Goal: Navigation & Orientation: Find specific page/section

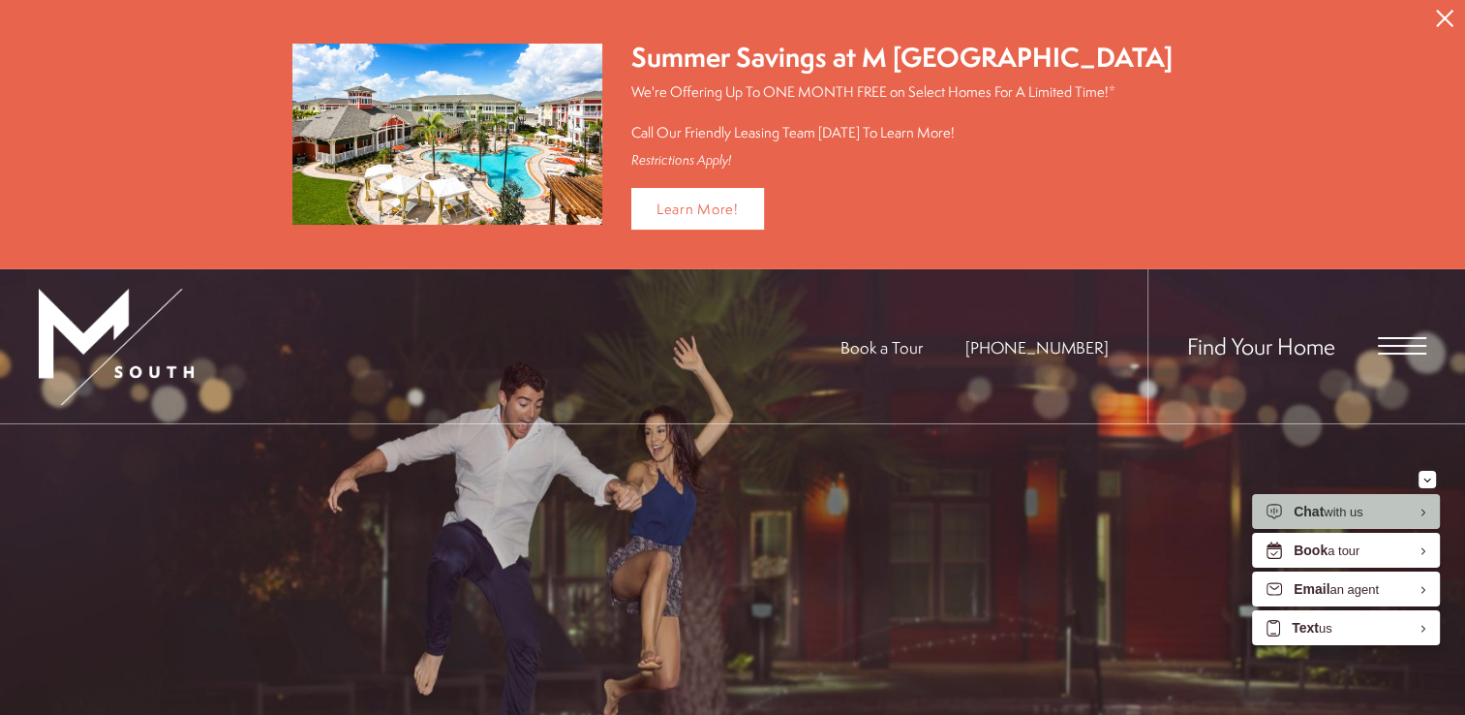
click at [1441, 12] on icon "Close Alert" at bounding box center [1444, 18] width 17 height 17
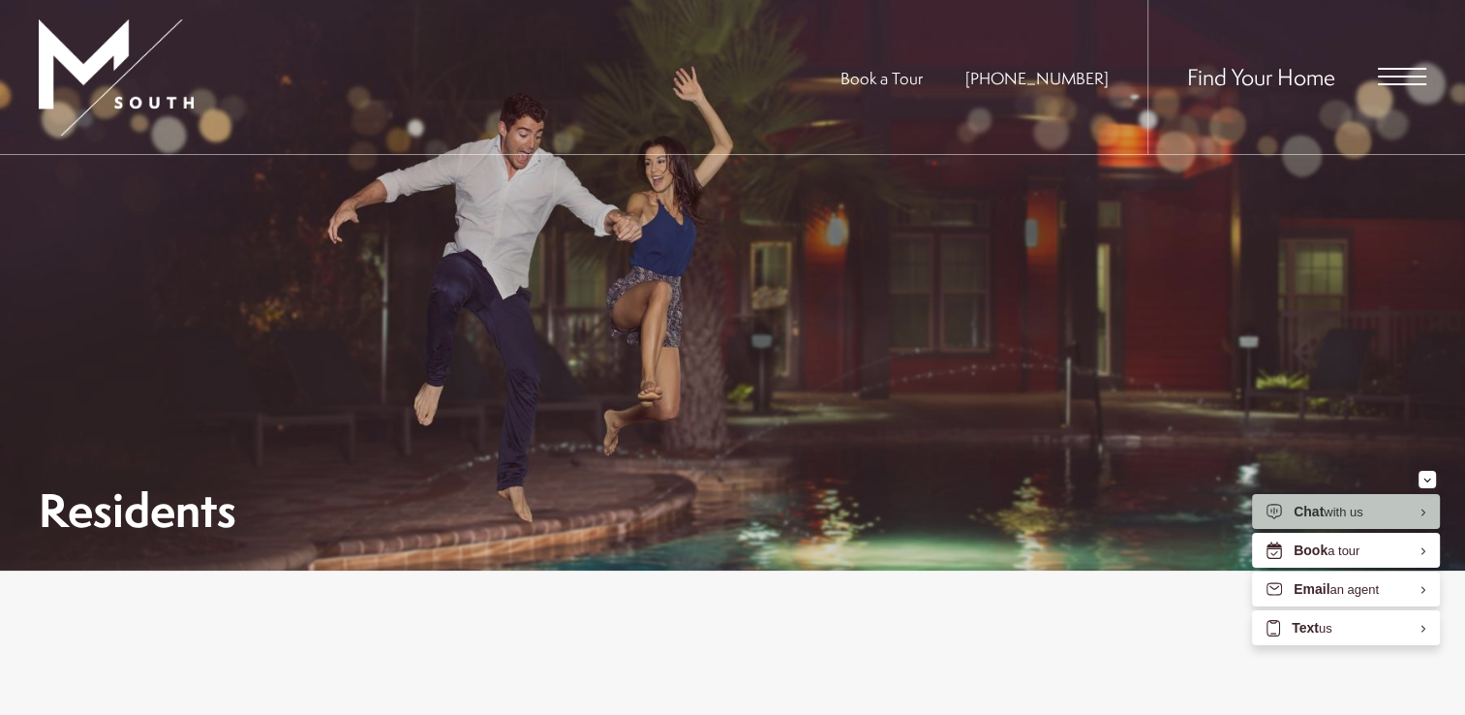
click at [1390, 81] on span "Open Menu" at bounding box center [1402, 76] width 48 height 17
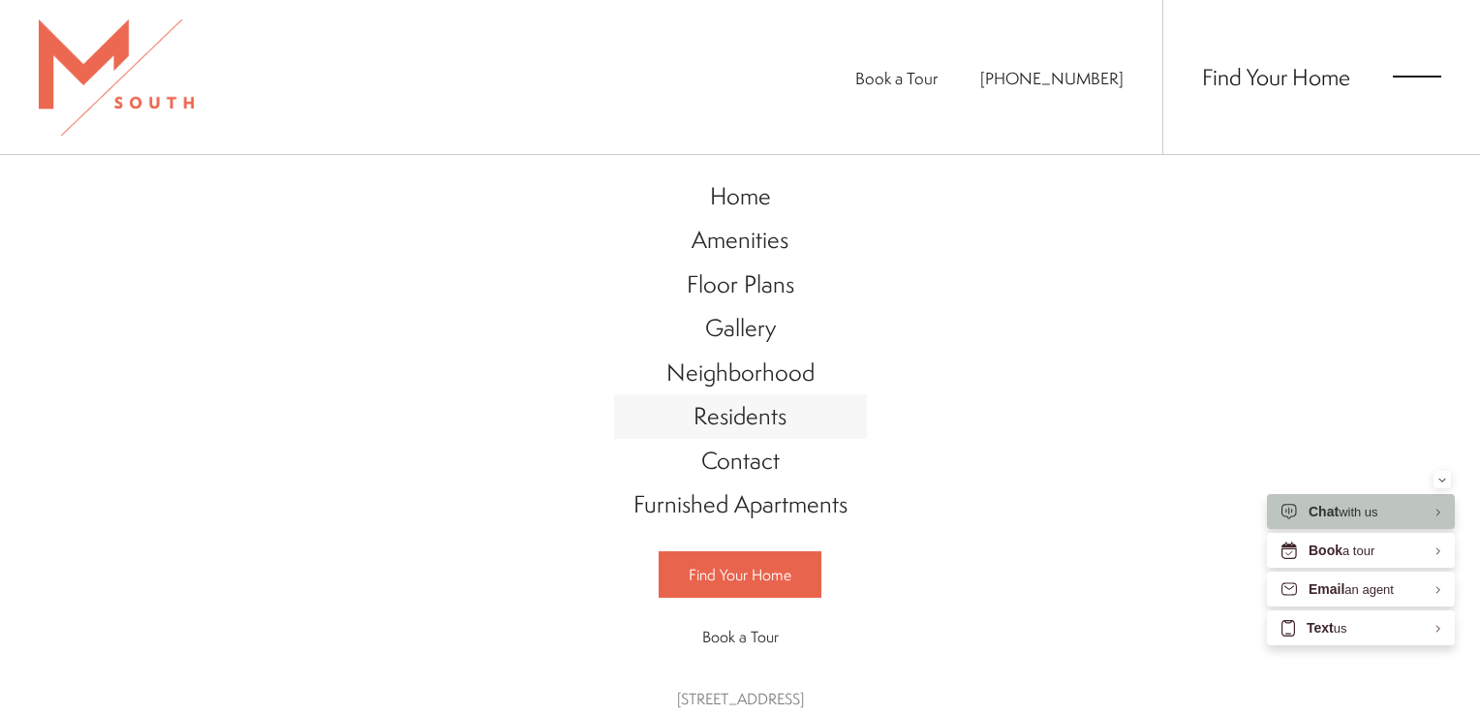
click at [745, 416] on span "Residents" at bounding box center [739, 415] width 93 height 33
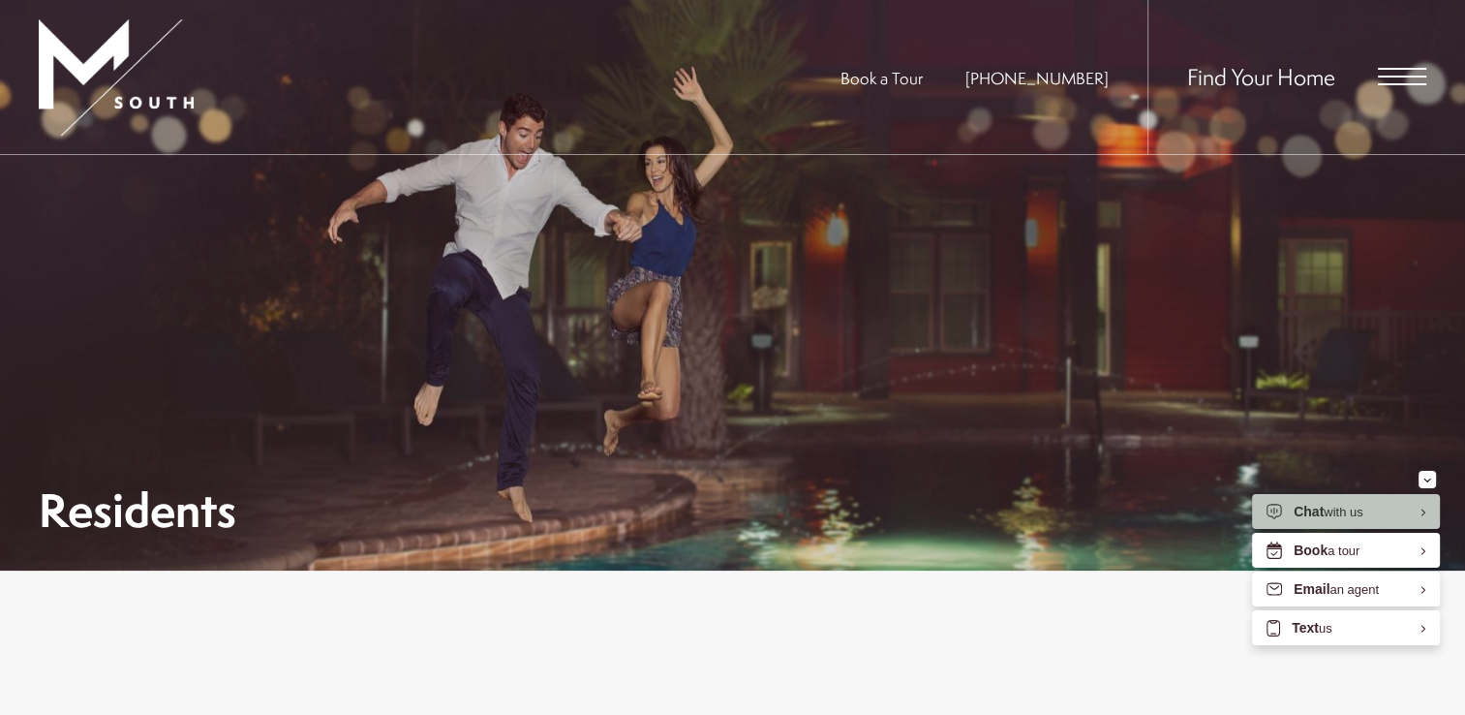
click at [1387, 76] on span "Open Menu" at bounding box center [1402, 77] width 48 height 2
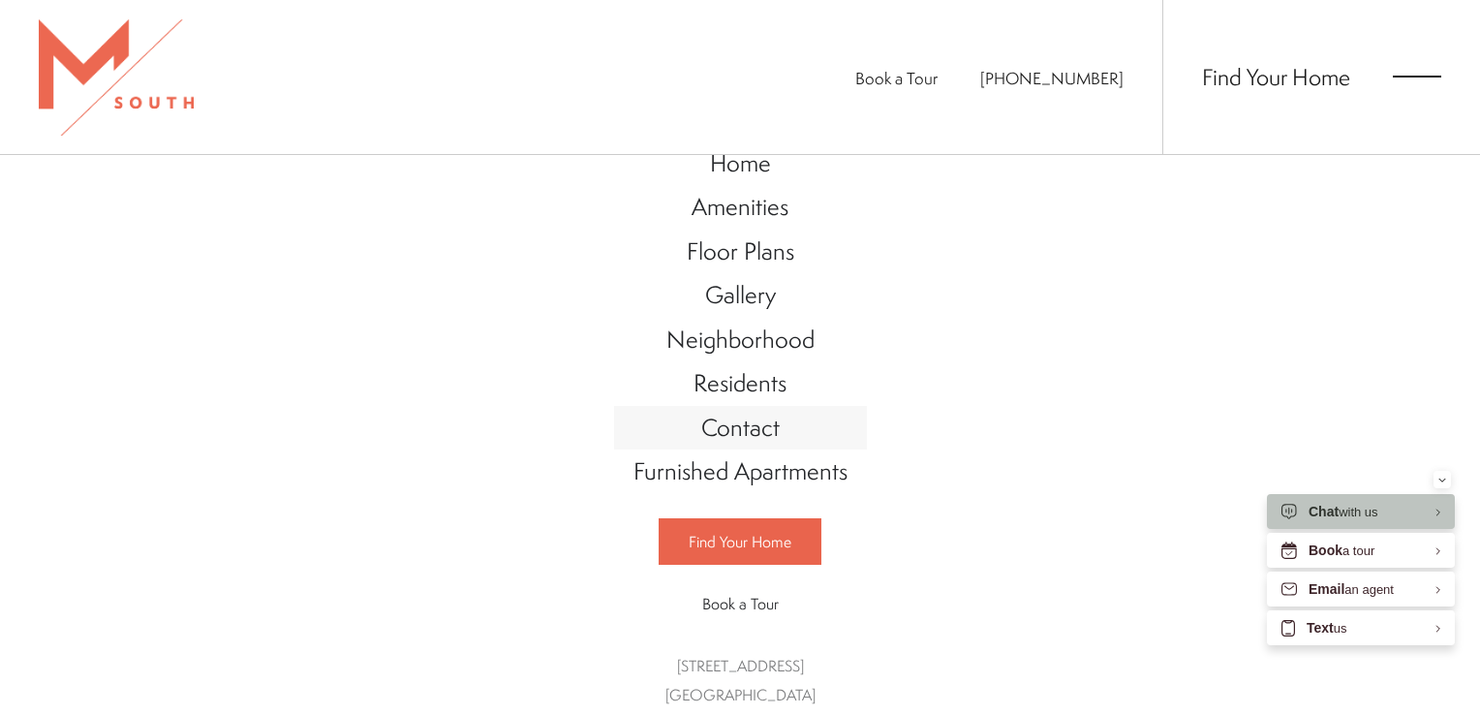
scroll to position [43, 0]
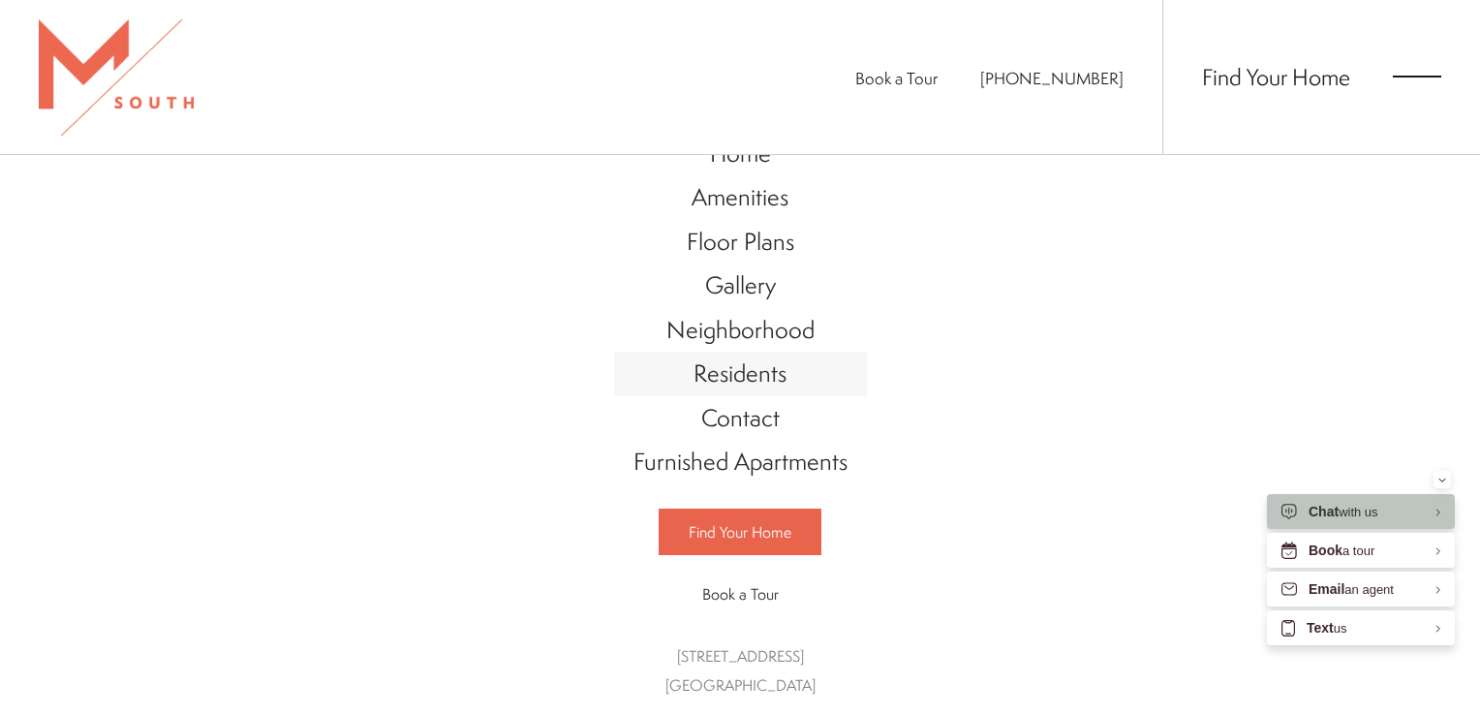
click at [755, 369] on span "Residents" at bounding box center [739, 372] width 93 height 33
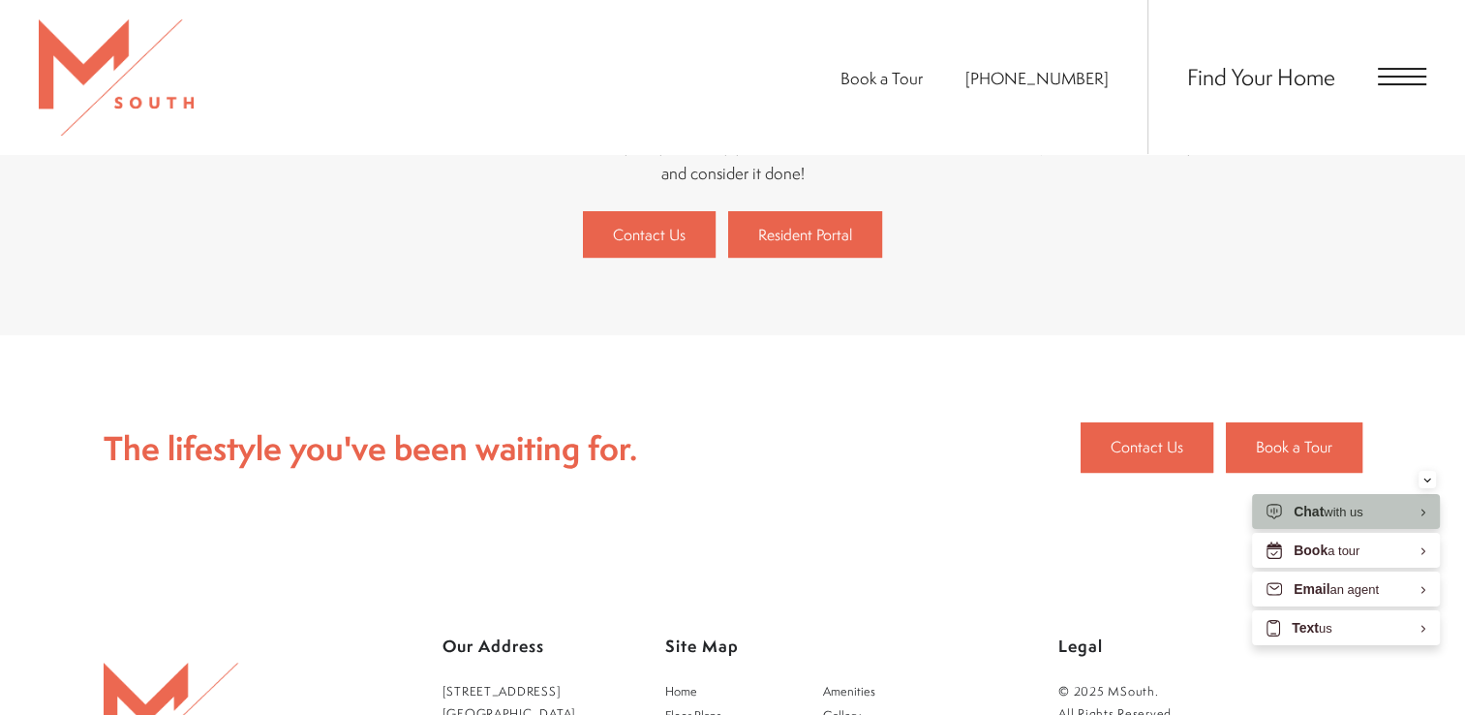
scroll to position [484, 0]
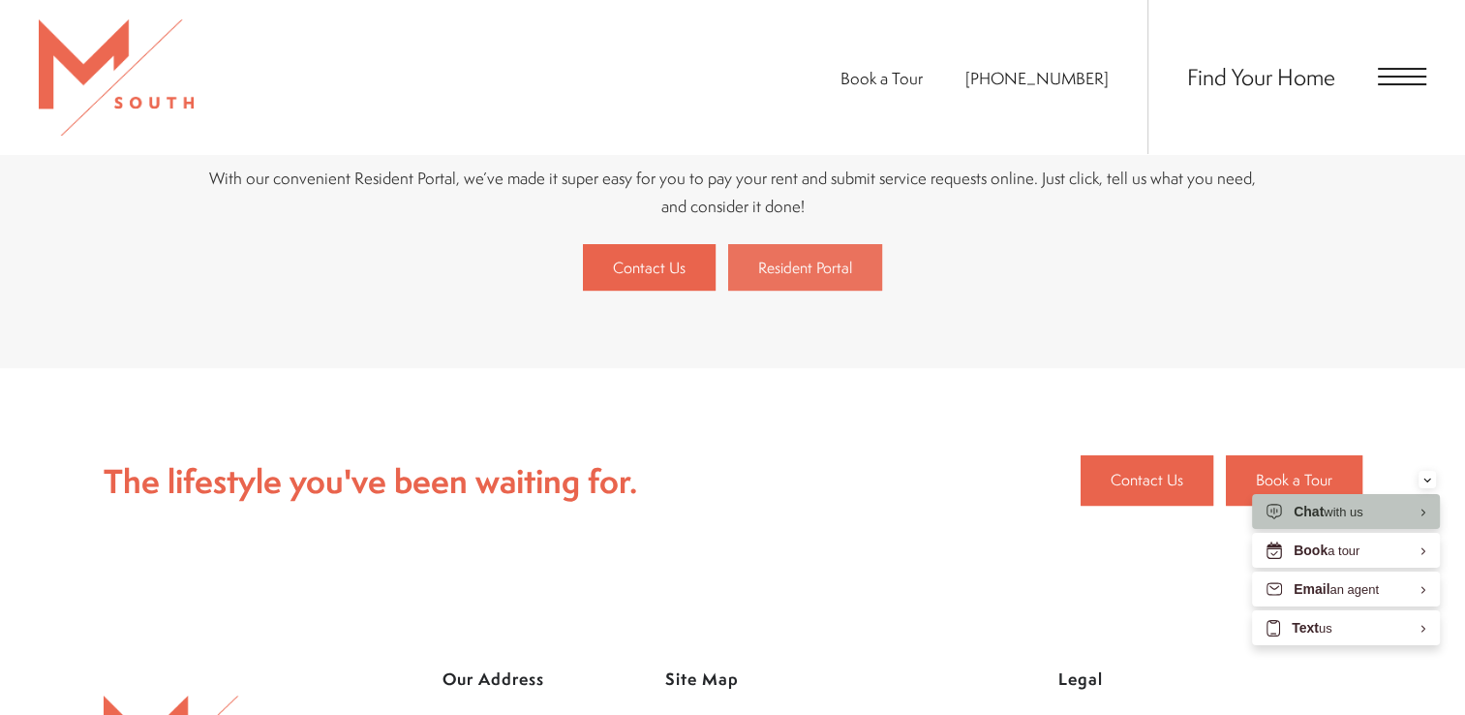
click at [803, 271] on span "Resident Portal" at bounding box center [805, 268] width 94 height 22
click at [818, 262] on span "Resident Portal" at bounding box center [805, 268] width 94 height 22
click at [807, 272] on span "Resident Portal" at bounding box center [805, 268] width 94 height 22
